Goal: Information Seeking & Learning: Learn about a topic

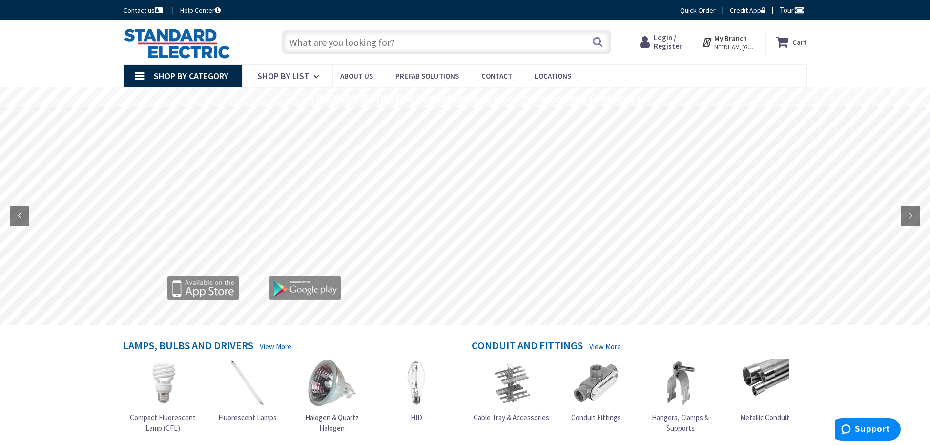
click at [366, 47] on input "text" at bounding box center [446, 42] width 329 height 24
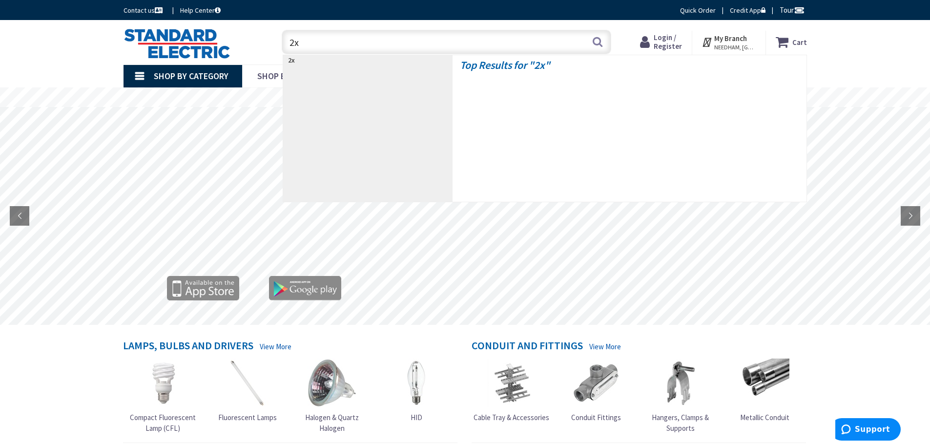
type input "2x2"
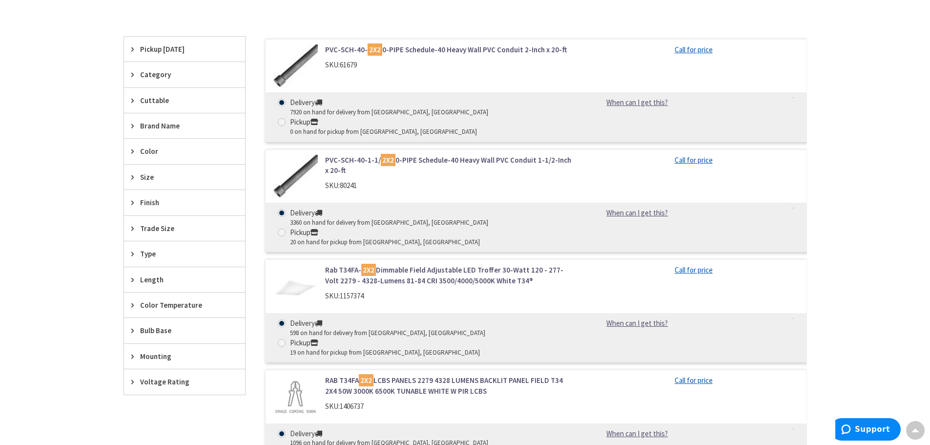
scroll to position [293, 0]
click at [133, 123] on icon at bounding box center [134, 123] width 7 height 7
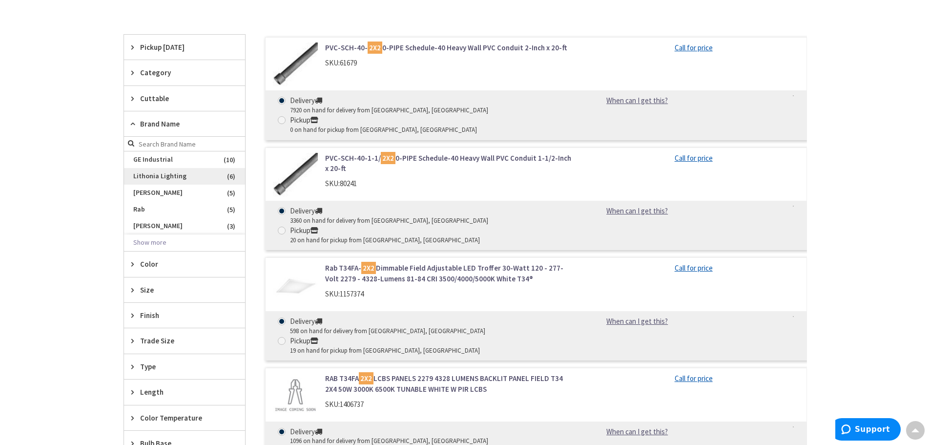
click at [198, 175] on span "Lithonia Lighting" at bounding box center [184, 176] width 121 height 17
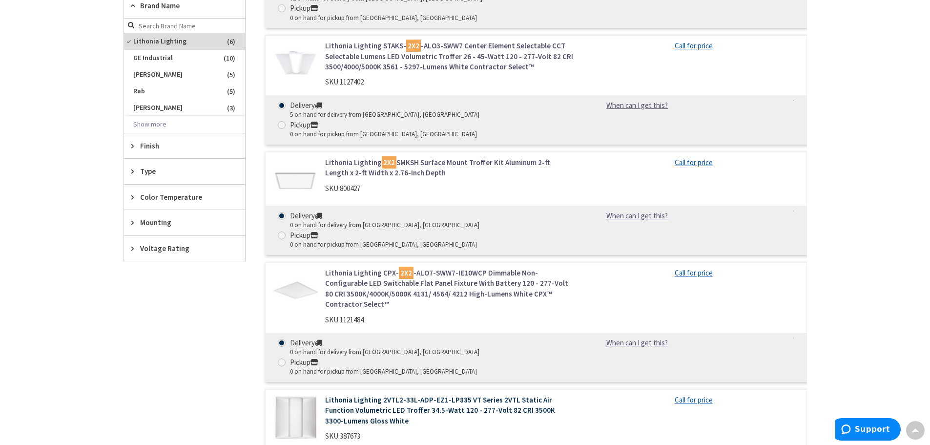
scroll to position [349, 0]
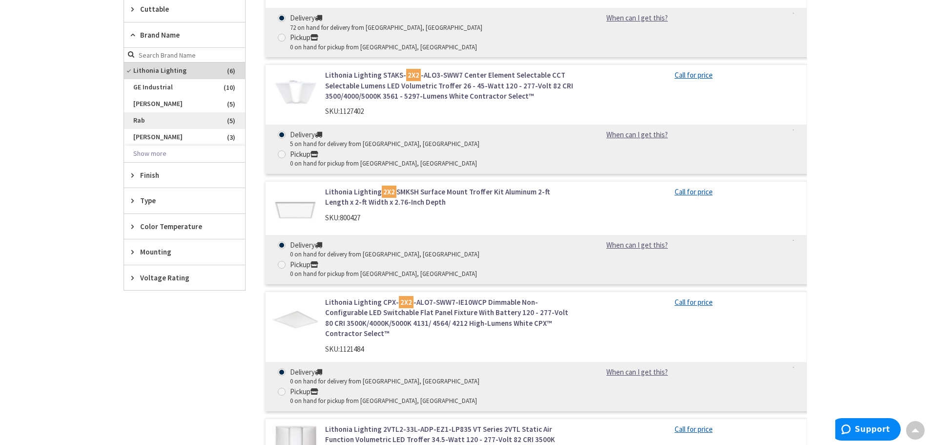
click at [134, 122] on span "Rab" at bounding box center [184, 120] width 121 height 17
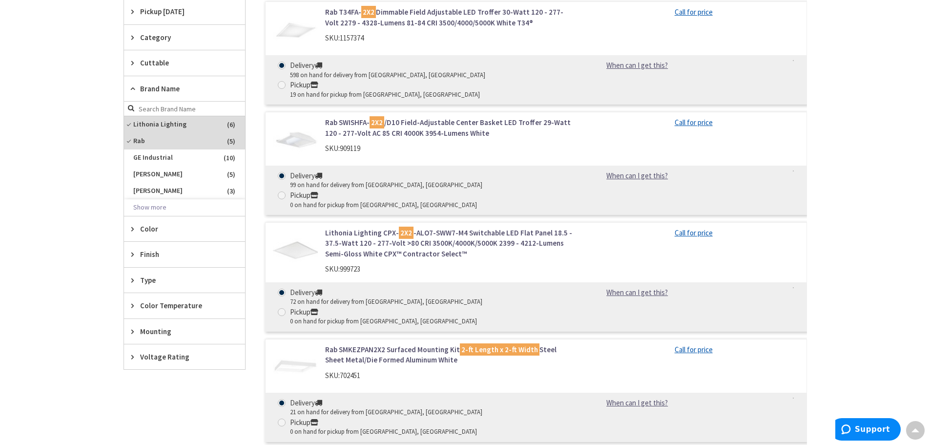
scroll to position [251, 0]
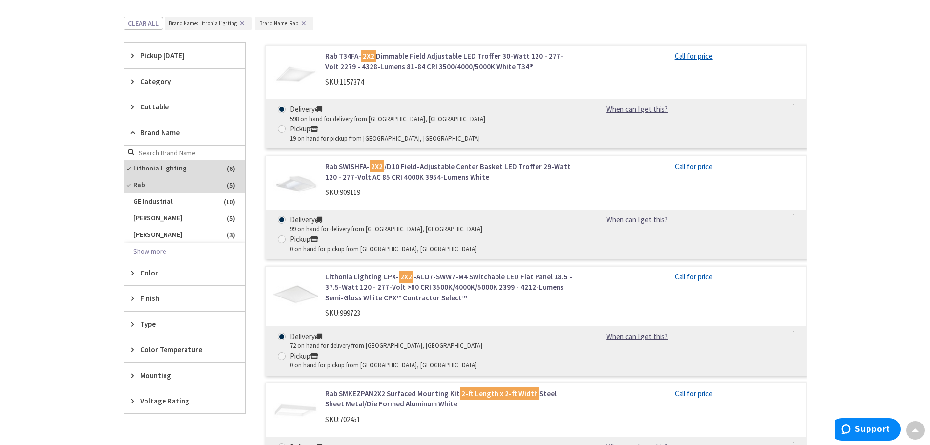
click at [351, 161] on link "Rab SWISHFA- 2X2 /D10 Field-Adjustable Center Basket LED Troffer 29-Watt 120 - …" at bounding box center [449, 171] width 248 height 21
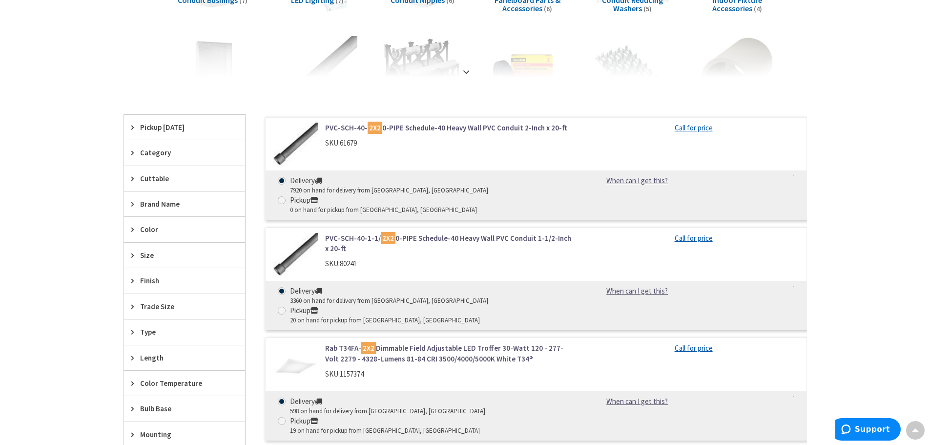
scroll to position [242, 0]
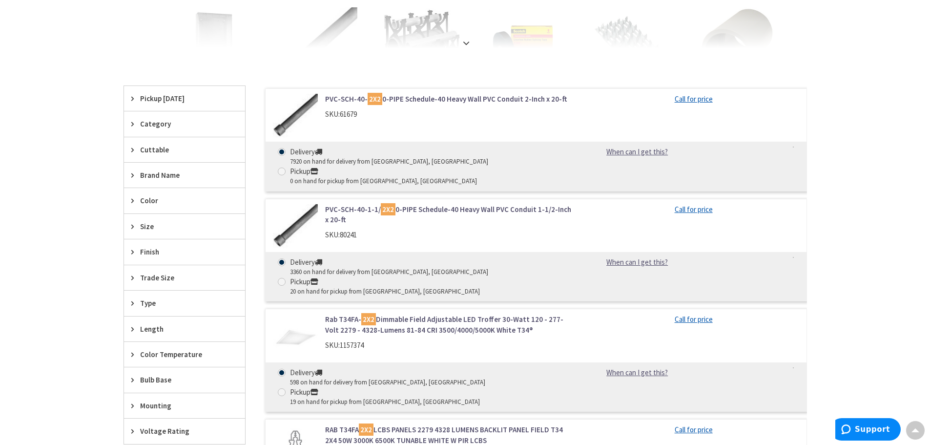
click at [153, 176] on span "Brand Name" at bounding box center [180, 175] width 80 height 10
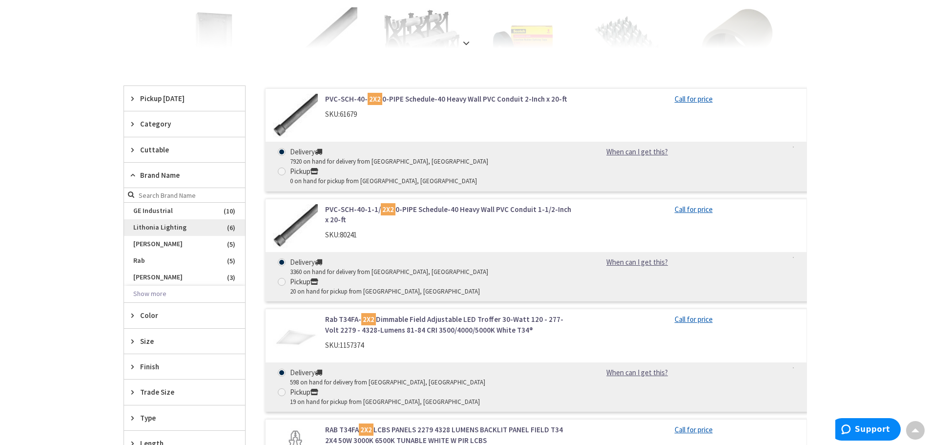
click at [160, 226] on span "Lithonia Lighting" at bounding box center [184, 227] width 121 height 17
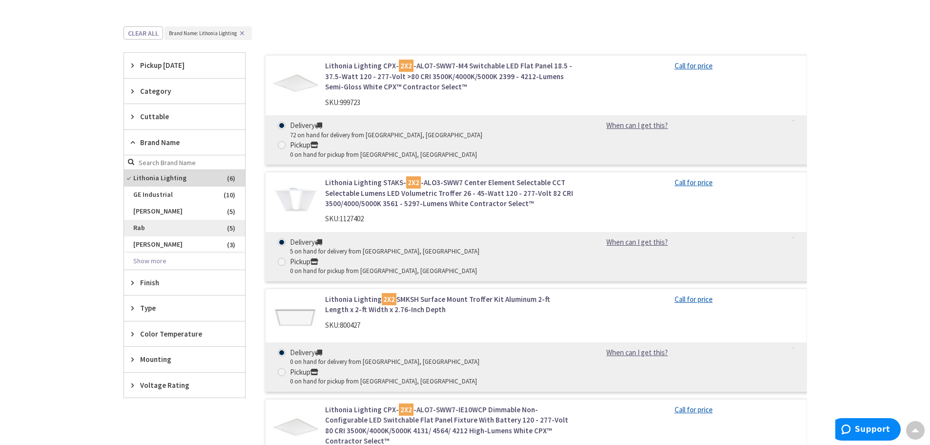
click at [139, 223] on span "Rab" at bounding box center [184, 228] width 121 height 17
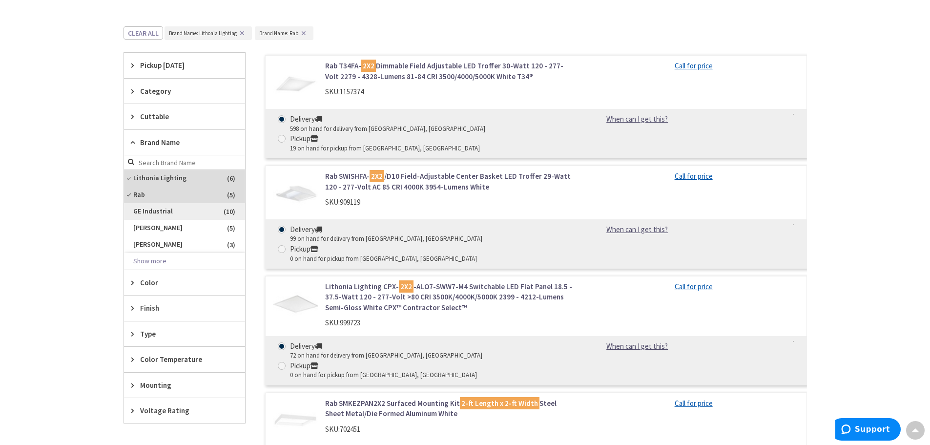
click at [144, 213] on span "GE Industrial" at bounding box center [184, 211] width 121 height 17
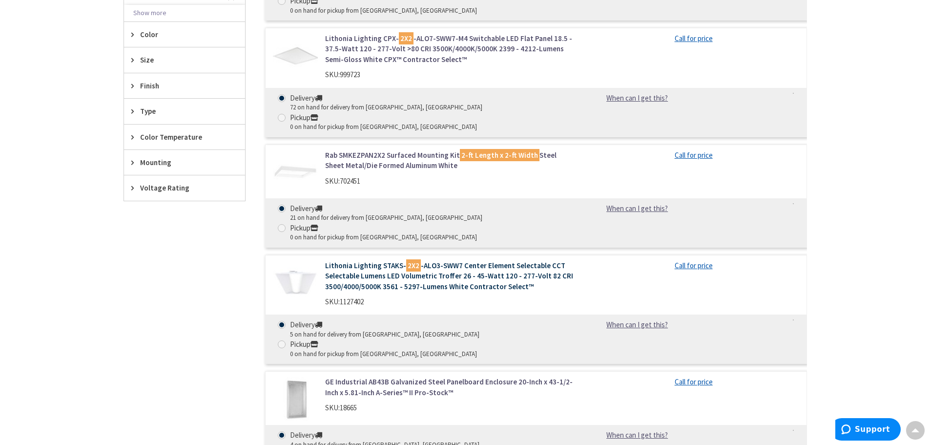
scroll to position [486, 0]
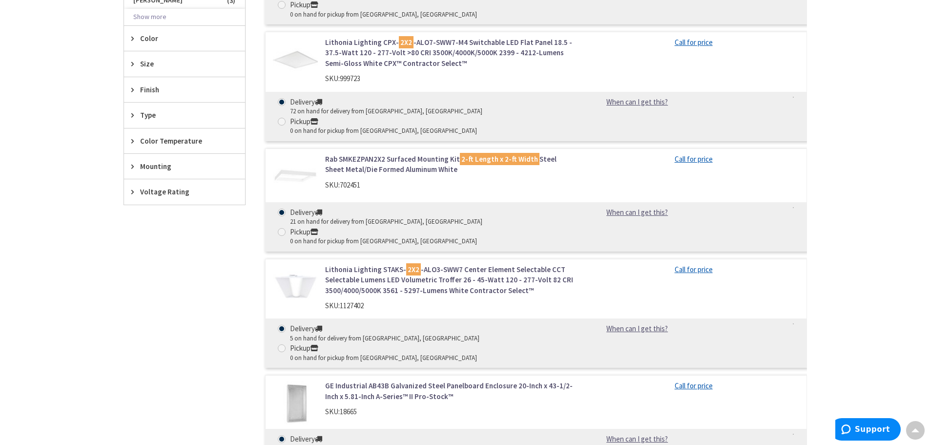
click at [434, 264] on link "Lithonia Lighting STAKS- 2X2 -ALO3-SWW7 Center Element Selectable CCT Selectabl…" at bounding box center [449, 279] width 248 height 31
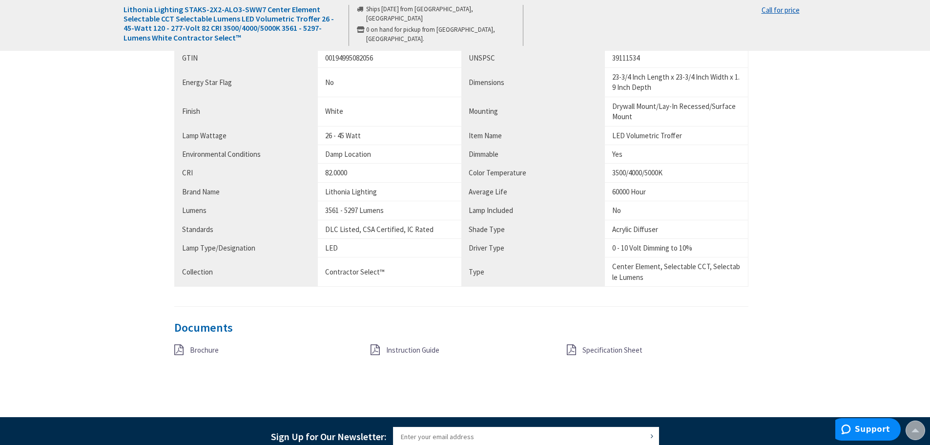
scroll to position [732, 0]
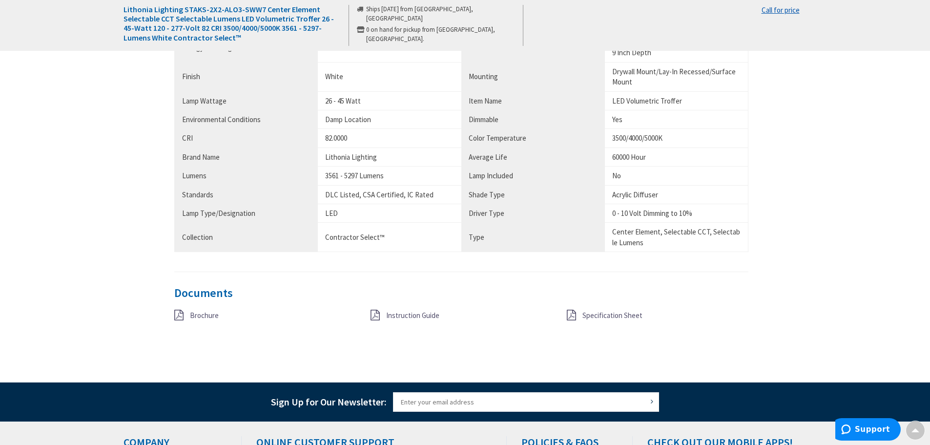
click at [612, 312] on span "Specification Sheet" at bounding box center [612, 314] width 60 height 9
